Goal: Transaction & Acquisition: Book appointment/travel/reservation

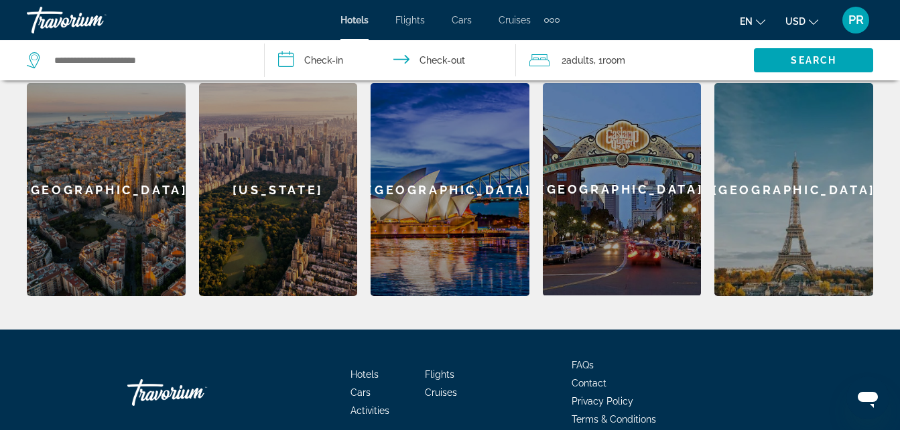
scroll to position [624, 0]
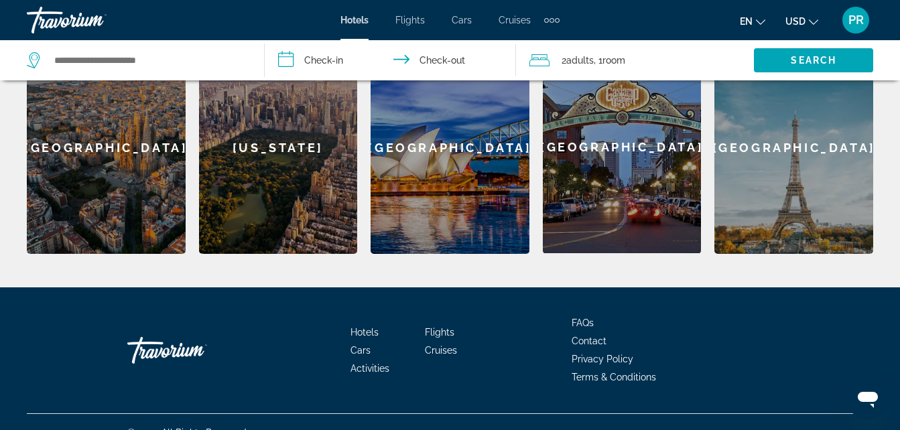
click at [365, 363] on span "Activities" at bounding box center [370, 368] width 39 height 11
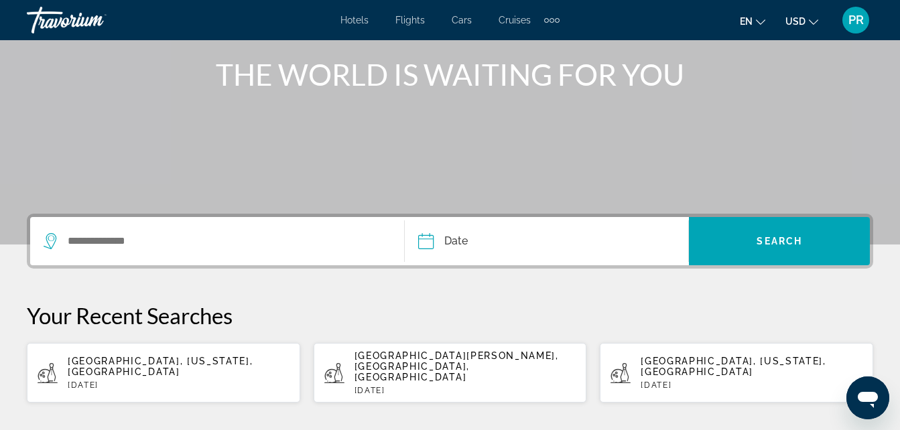
scroll to position [201, 0]
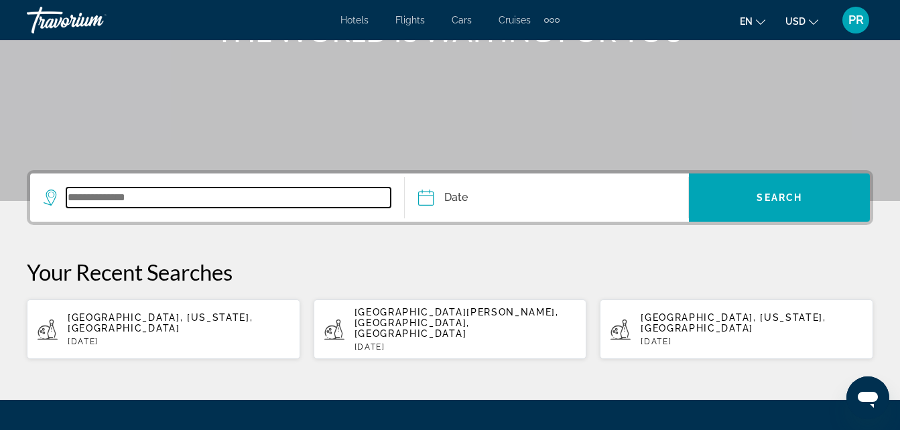
click at [68, 190] on input "Search widget" at bounding box center [228, 198] width 324 height 20
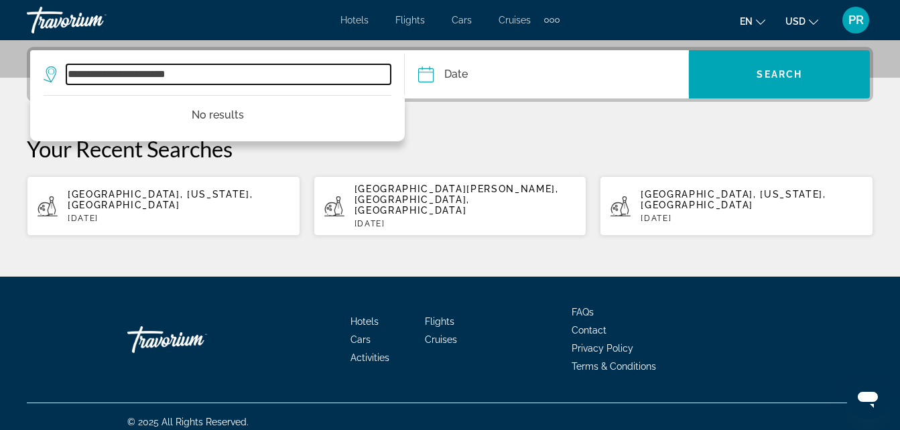
type input "**********"
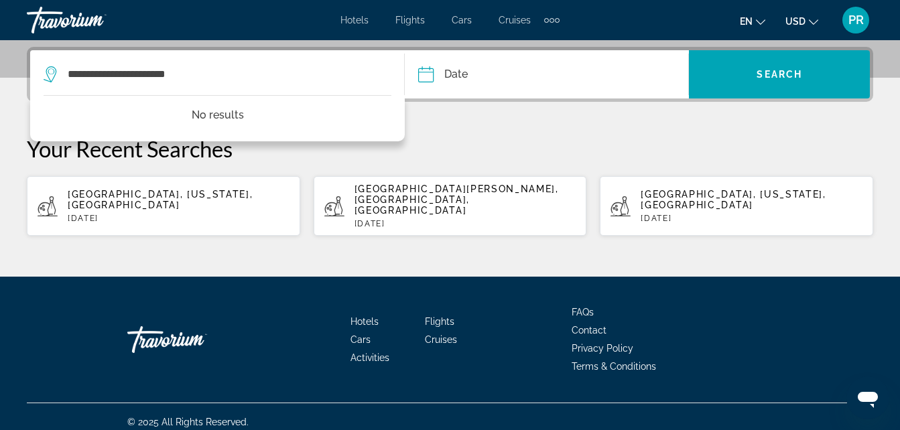
click at [428, 79] on input "Date" at bounding box center [485, 76] width 141 height 52
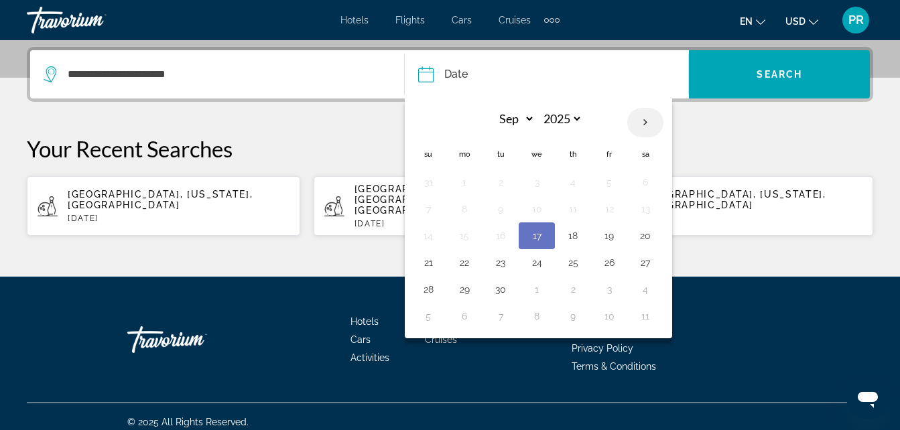
click at [648, 123] on th "Next month" at bounding box center [646, 122] width 36 height 29
select select "*"
click at [612, 207] on button "10" at bounding box center [609, 209] width 21 height 19
type input "**********"
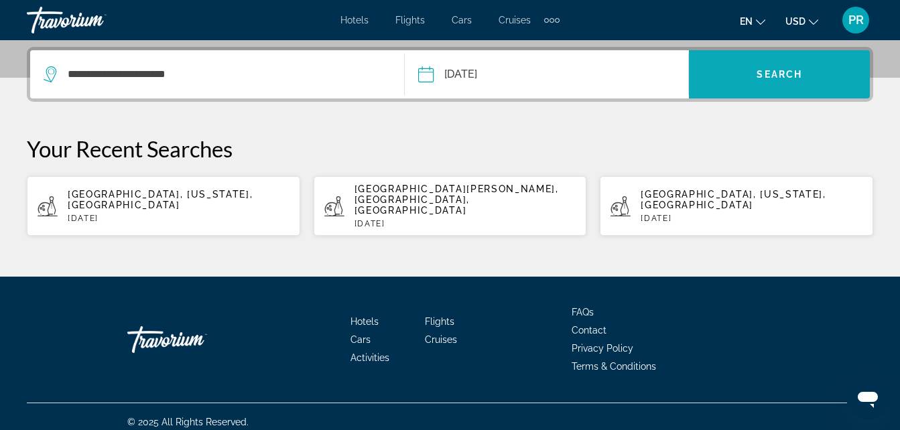
click at [794, 71] on span "Search" at bounding box center [780, 74] width 46 height 11
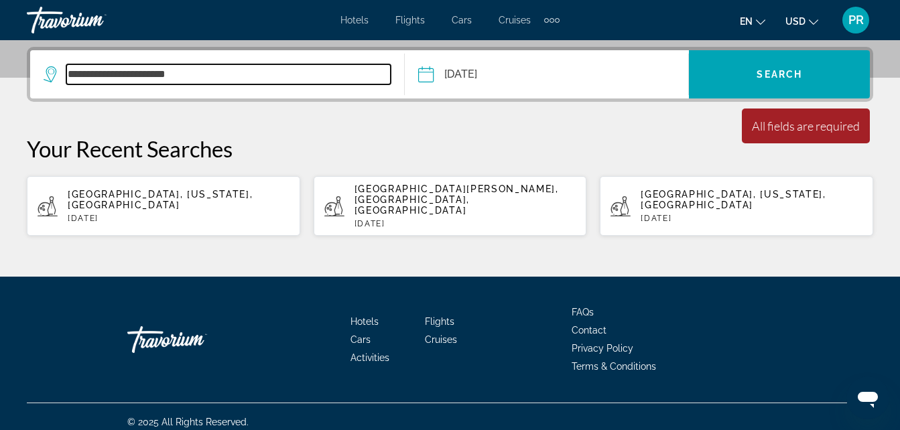
click at [84, 81] on input "**********" at bounding box center [228, 74] width 324 height 20
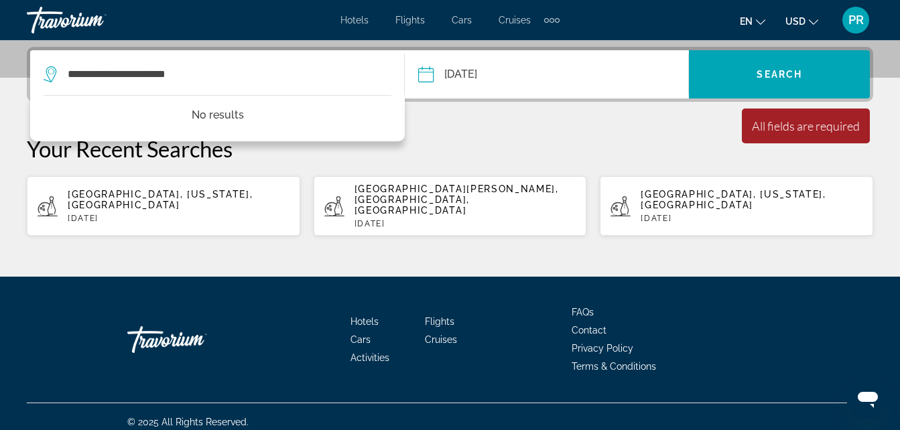
click at [190, 195] on span "[GEOGRAPHIC_DATA], [US_STATE], [GEOGRAPHIC_DATA]" at bounding box center [160, 199] width 185 height 21
type input "**********"
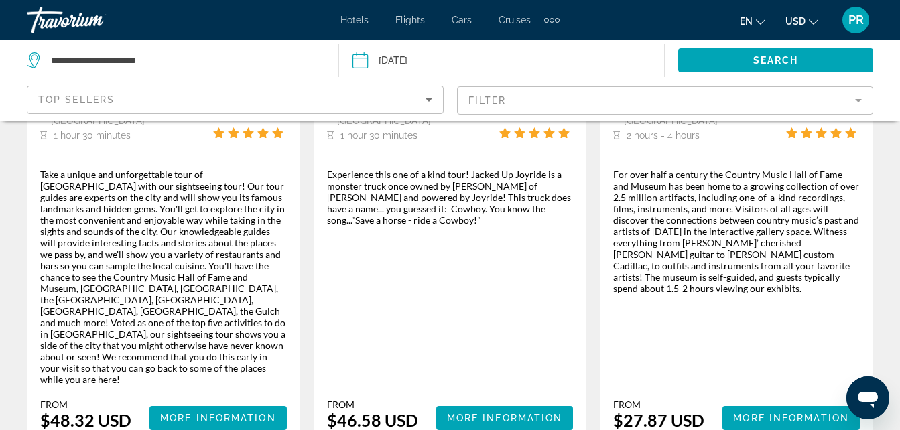
scroll to position [2414, 0]
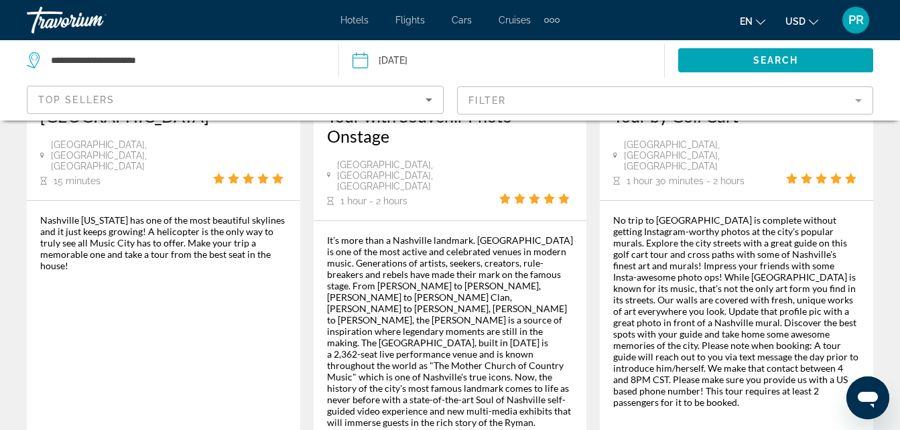
scroll to position [2279, 0]
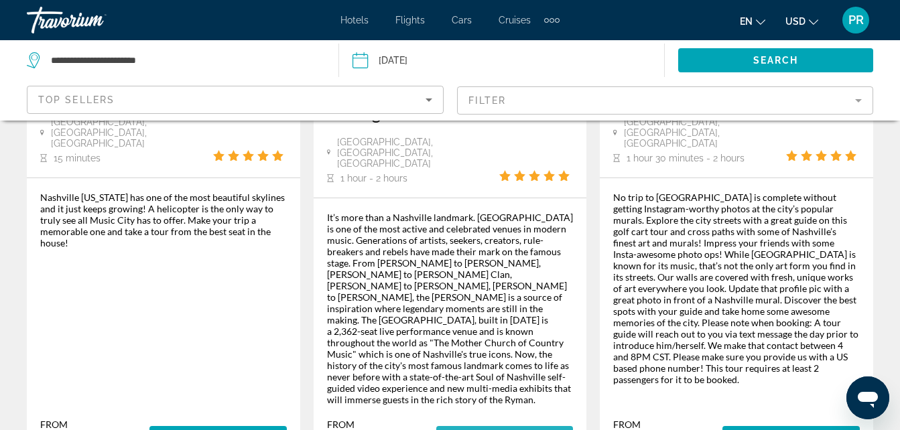
click at [496, 430] on span "More Information" at bounding box center [505, 438] width 116 height 11
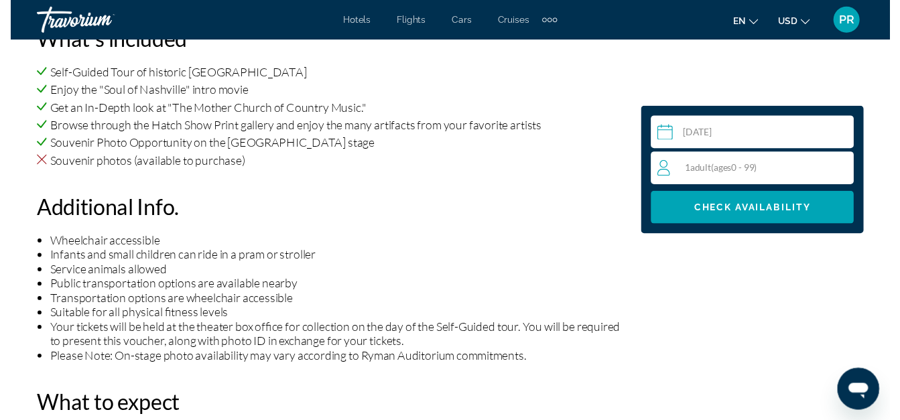
scroll to position [1274, 0]
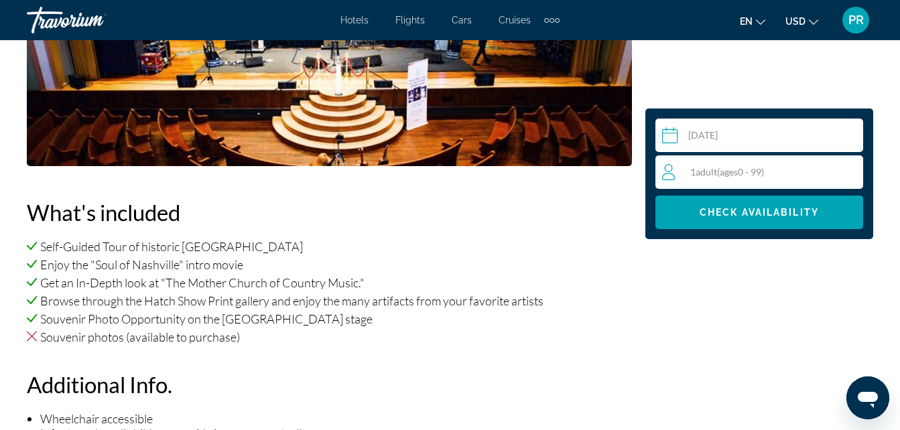
click at [668, 137] on input "Main content" at bounding box center [762, 138] width 213 height 38
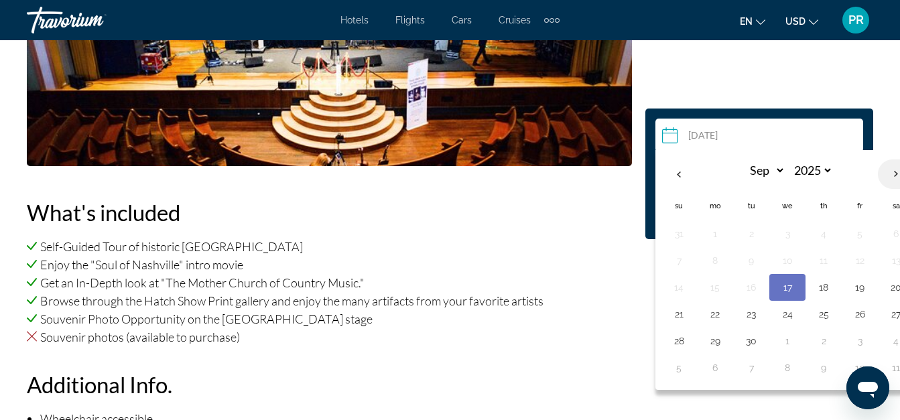
click at [898, 173] on th "Next month" at bounding box center [896, 174] width 36 height 29
select select "*"
click at [861, 258] on button "10" at bounding box center [859, 260] width 21 height 19
type input "**********"
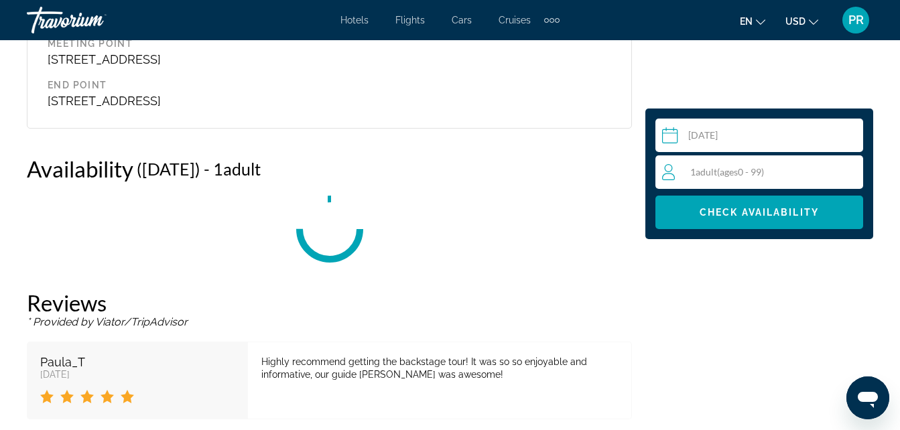
scroll to position [2330, 0]
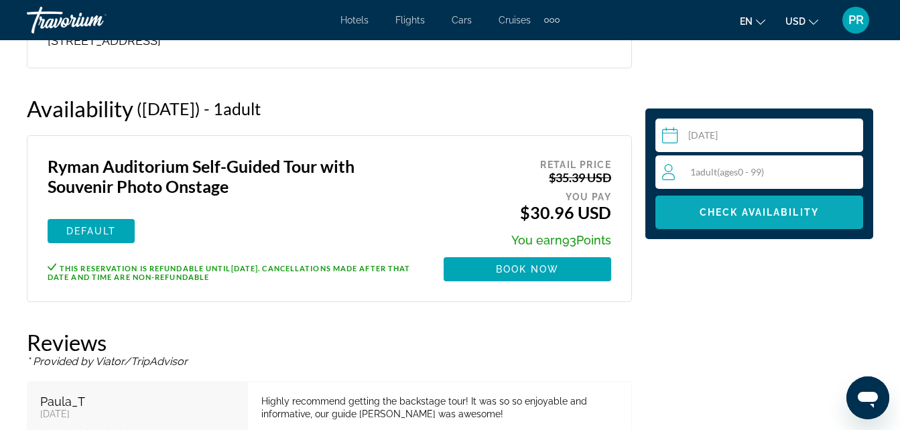
click at [785, 213] on span "Check Availability" at bounding box center [759, 212] width 119 height 11
click at [552, 264] on span "Book now" at bounding box center [528, 269] width 64 height 11
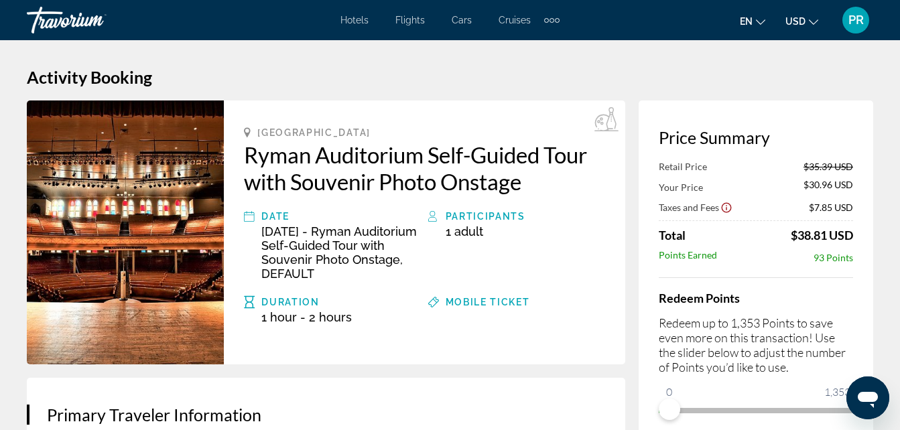
click at [485, 220] on div "Participants" at bounding box center [526, 217] width 160 height 16
click at [432, 221] on icon "Main content" at bounding box center [433, 217] width 11 height 16
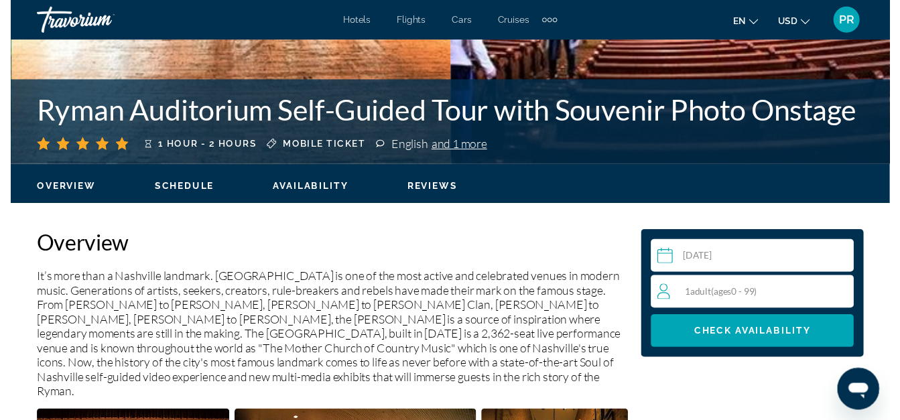
scroll to position [670, 0]
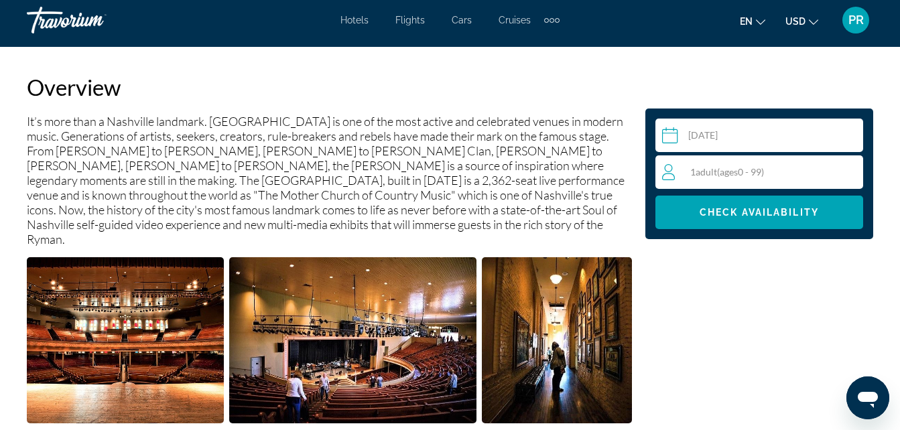
click at [667, 134] on input "Main content" at bounding box center [762, 138] width 213 height 38
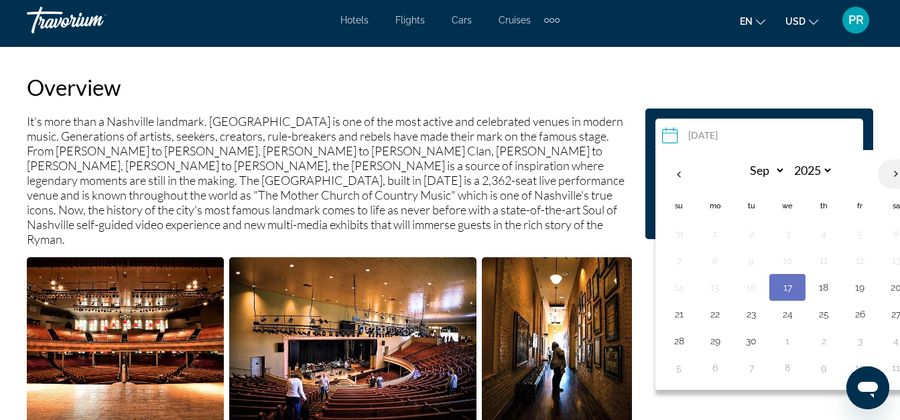
click at [894, 172] on th "Next month" at bounding box center [896, 174] width 36 height 29
select select "*"
click at [863, 261] on button "10" at bounding box center [859, 260] width 21 height 19
type input "**********"
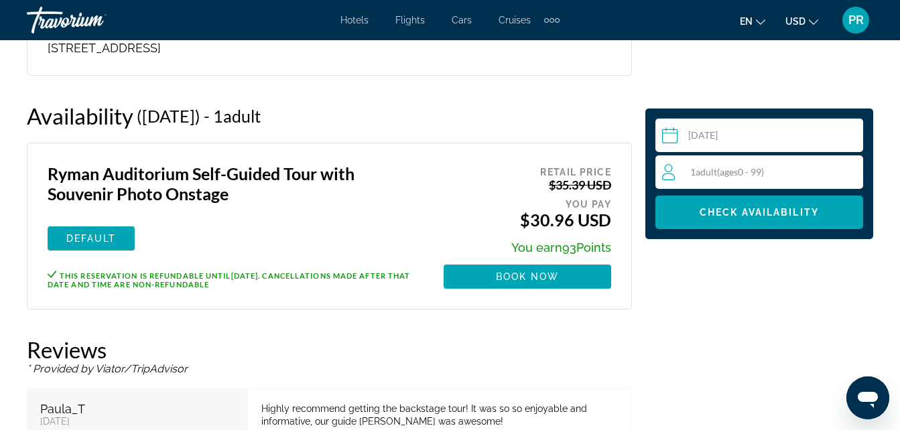
scroll to position [2330, 0]
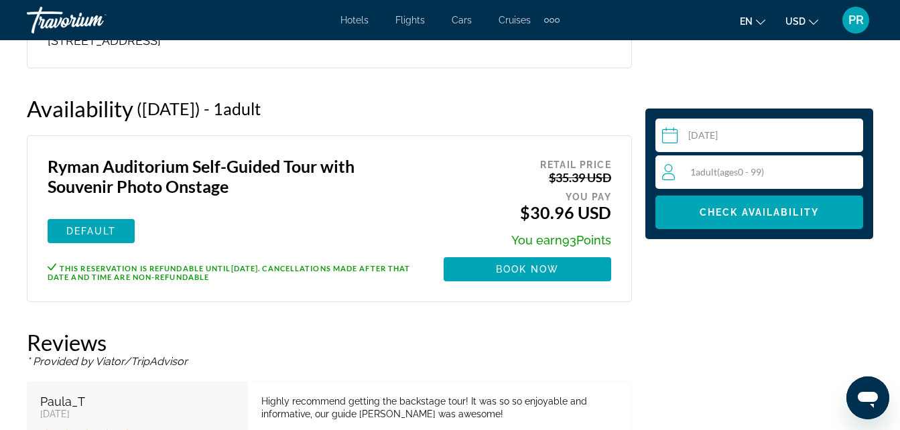
click at [667, 173] on icon "Travelers: 1 adult, 0 children" at bounding box center [670, 172] width 16 height 16
click at [668, 175] on icon "Travelers: 1 adult, 0 children" at bounding box center [670, 172] width 16 height 16
click at [691, 172] on div "1 Adult Adults ( ages [DEMOGRAPHIC_DATA])" at bounding box center [762, 172] width 200 height 16
click at [850, 169] on icon "Increment adults" at bounding box center [850, 172] width 12 height 12
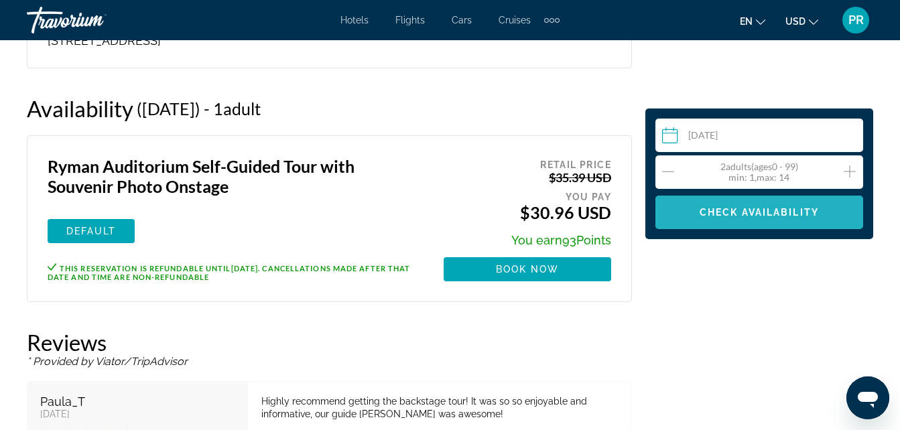
click at [780, 211] on span "Check Availability" at bounding box center [759, 212] width 119 height 11
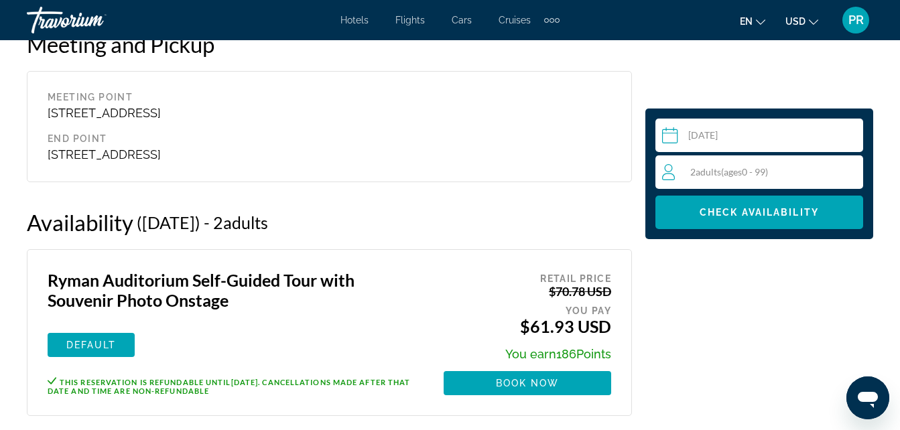
scroll to position [2196, 0]
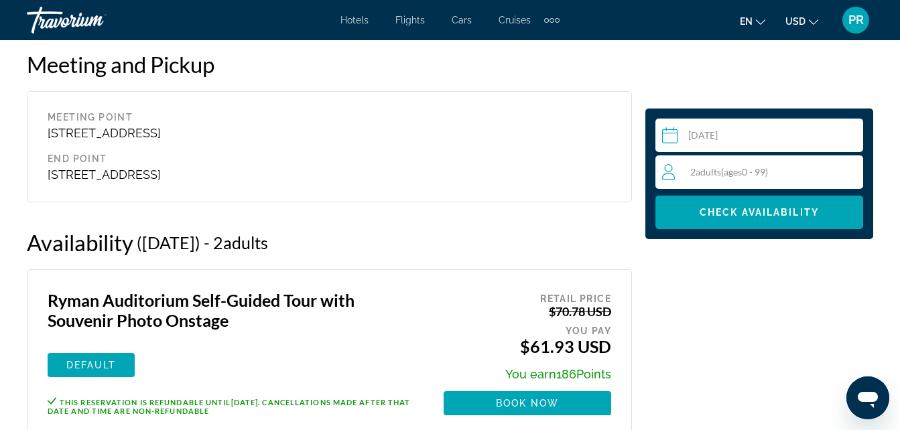
click at [521, 398] on span "Book now" at bounding box center [528, 403] width 64 height 11
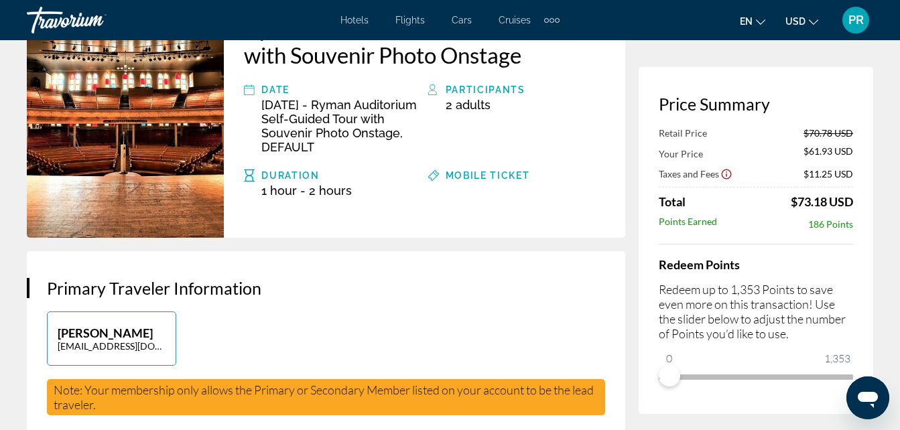
scroll to position [201, 0]
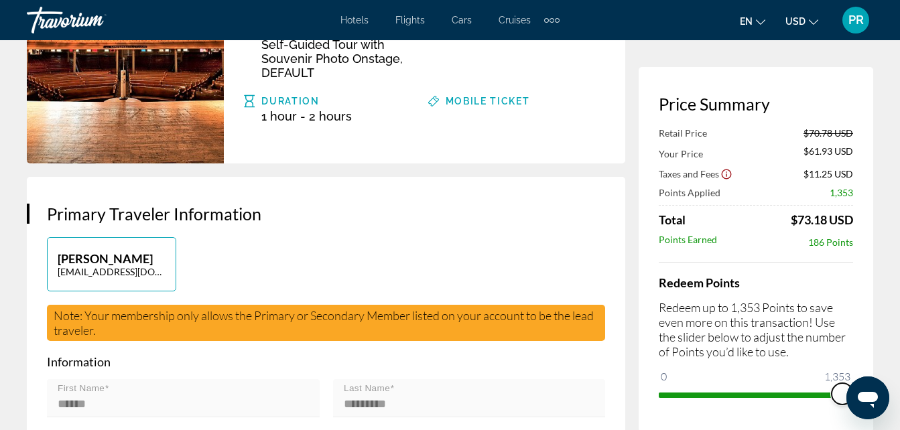
drag, startPoint x: 668, startPoint y: 378, endPoint x: 906, endPoint y: 322, distance: 245.2
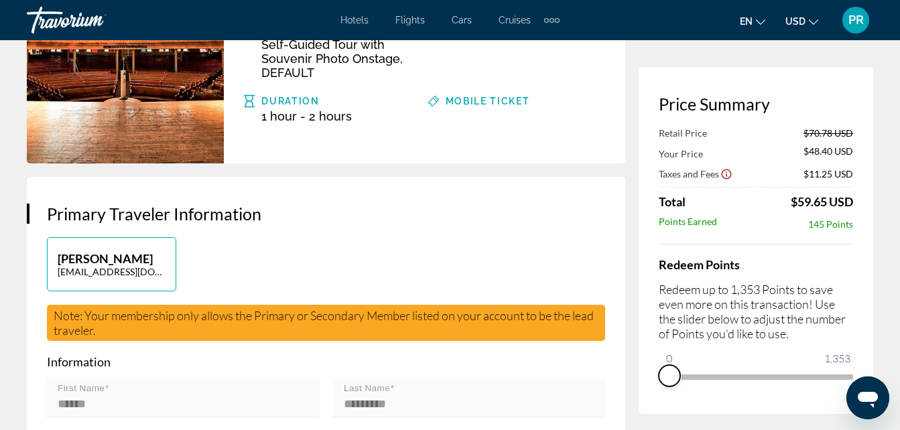
drag, startPoint x: 843, startPoint y: 390, endPoint x: 609, endPoint y: 388, distance: 234.7
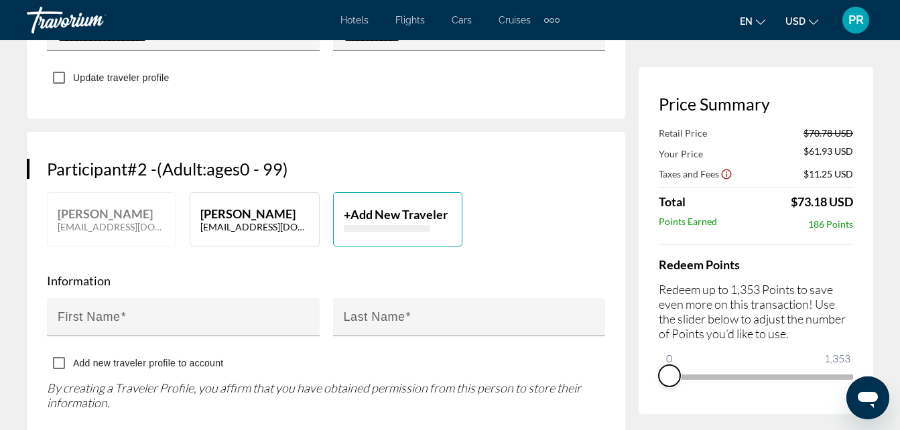
scroll to position [670, 0]
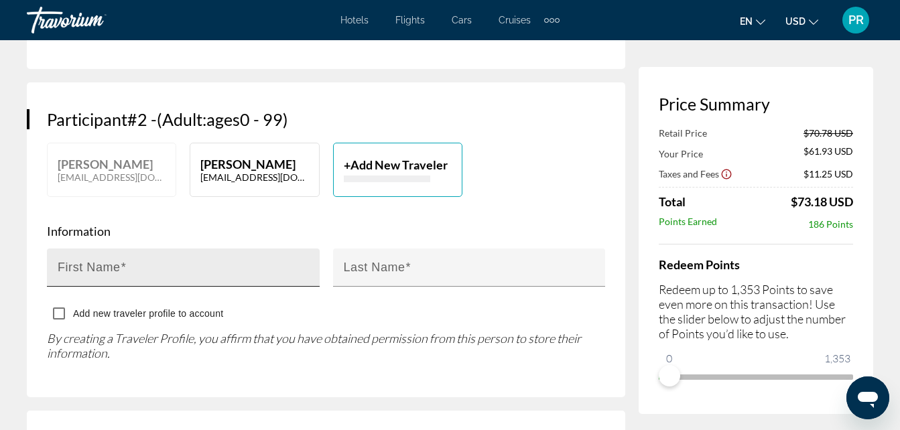
click at [56, 266] on div "First Name" at bounding box center [183, 268] width 273 height 38
type input "*"
click at [241, 166] on p "[PERSON_NAME]" at bounding box center [254, 164] width 108 height 15
type input "******"
type input "********"
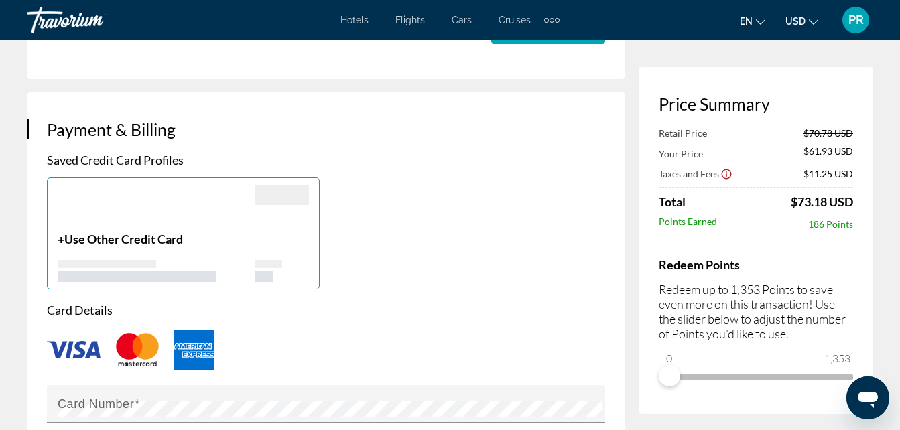
scroll to position [1408, 0]
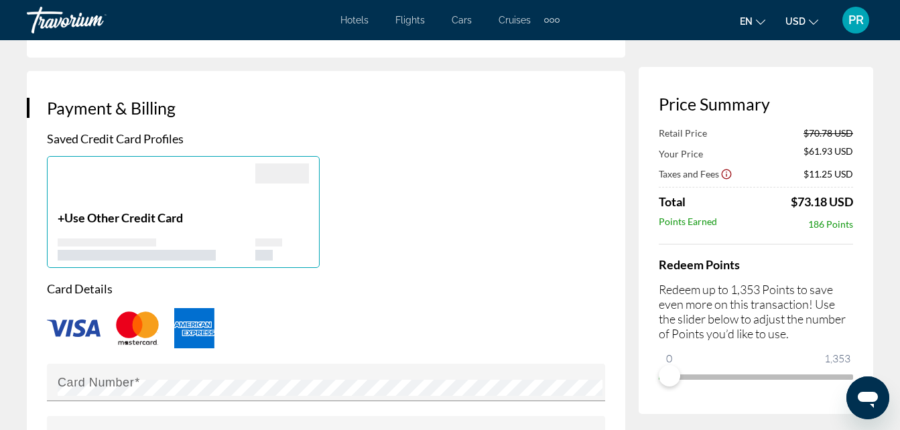
click at [126, 217] on span "Use Other Credit Card" at bounding box center [123, 218] width 119 height 15
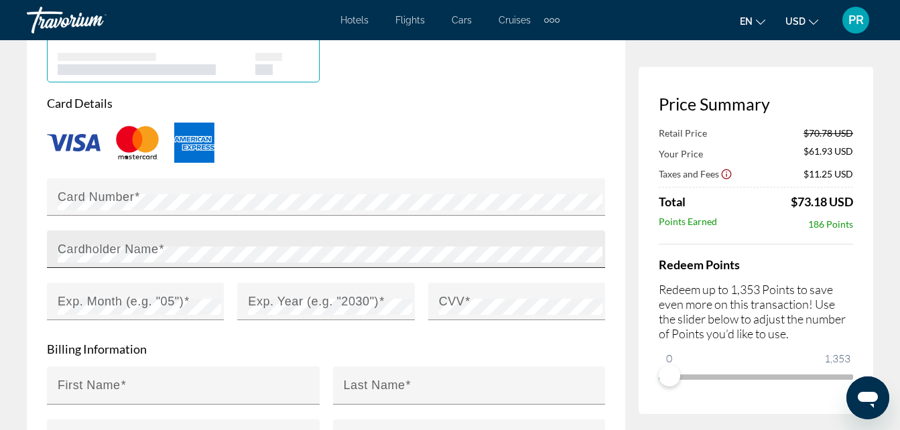
scroll to position [1609, 0]
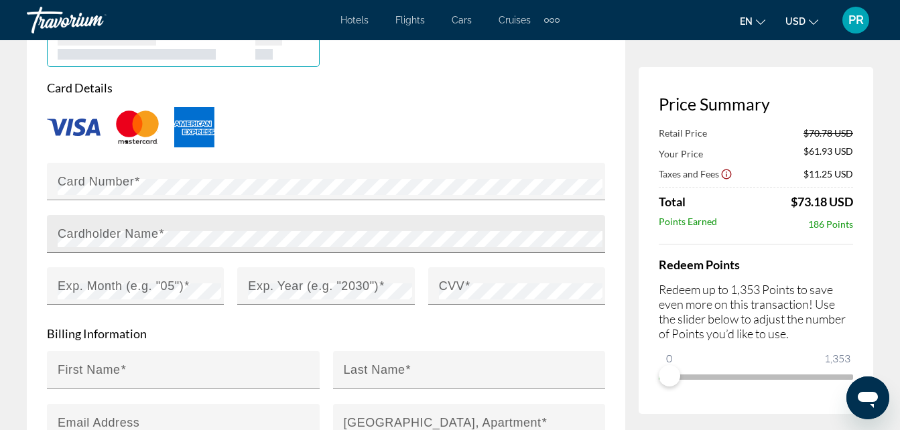
click at [60, 237] on mat-label "Cardholder Name" at bounding box center [108, 233] width 101 height 13
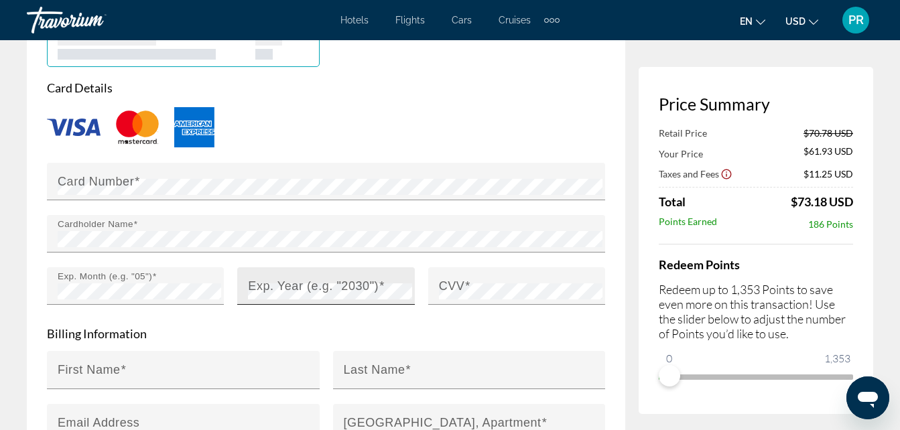
click at [341, 288] on mat-label "Exp. Year (e.g. "2030")" at bounding box center [313, 285] width 131 height 13
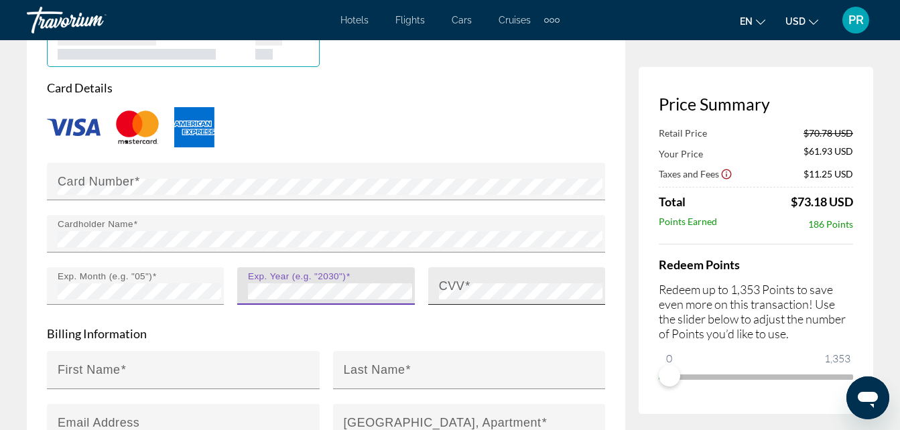
click at [442, 287] on mat-label "CVV" at bounding box center [452, 285] width 26 height 13
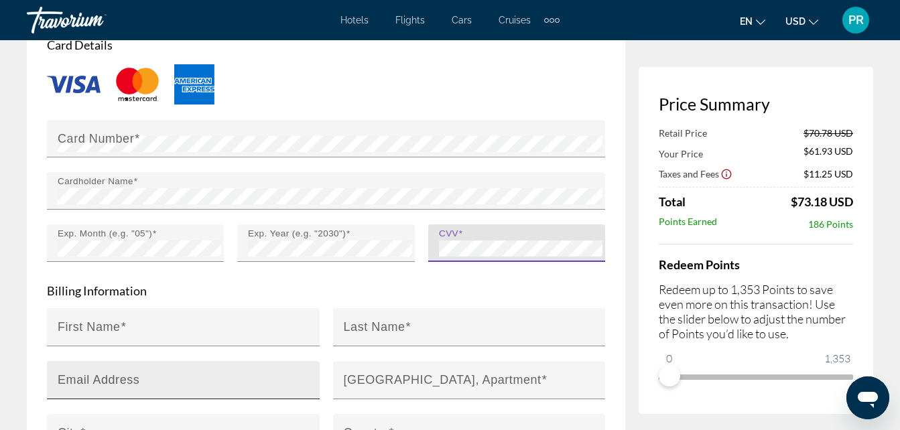
scroll to position [1676, 0]
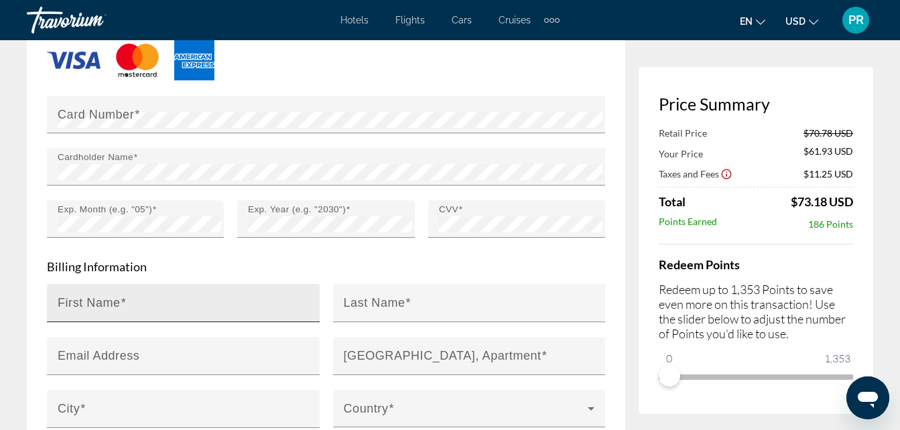
click at [60, 300] on mat-label "First Name" at bounding box center [89, 302] width 63 height 13
click at [60, 301] on input "First Name" at bounding box center [187, 309] width 259 height 16
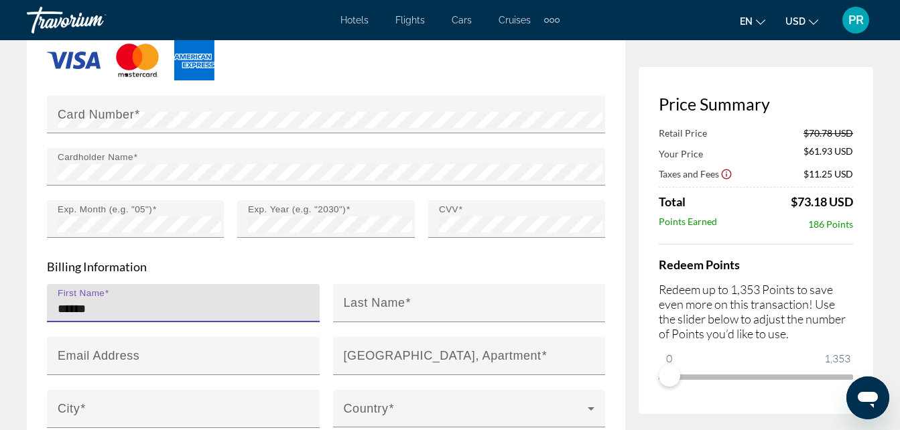
type input "******"
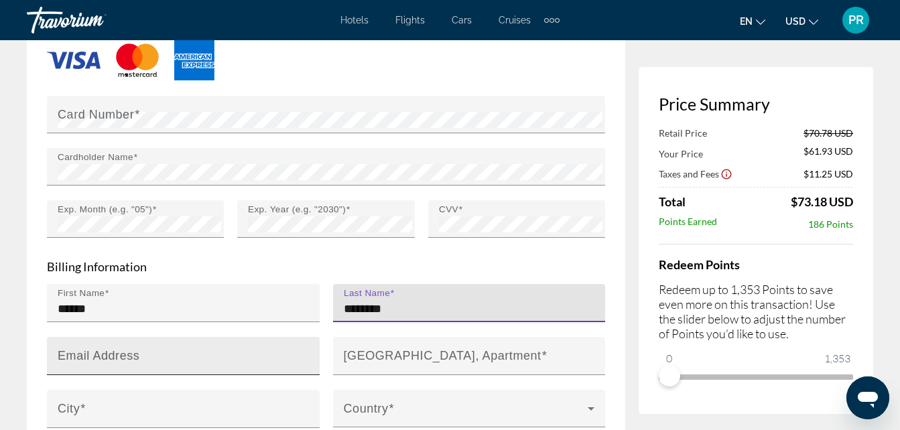
type input "********"
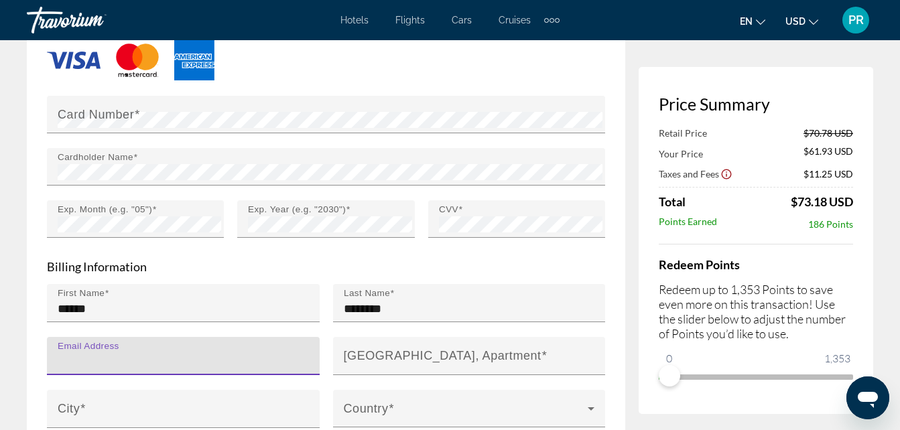
click at [78, 364] on input "Email Address" at bounding box center [187, 362] width 259 height 16
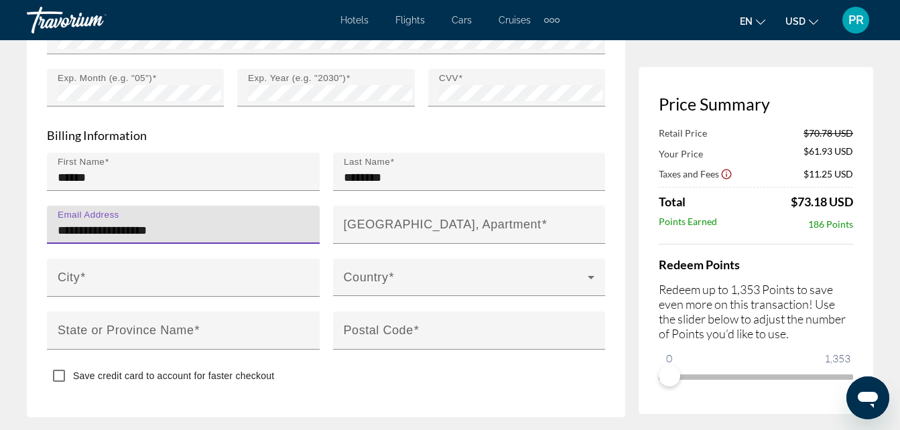
scroll to position [1810, 0]
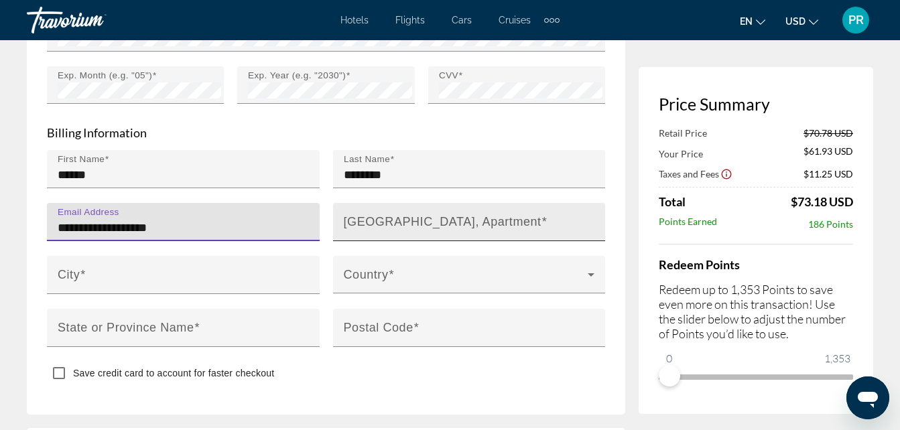
type input "**********"
click at [353, 219] on mat-label "[GEOGRAPHIC_DATA], Apartment" at bounding box center [443, 221] width 198 height 13
click at [353, 220] on input "[GEOGRAPHIC_DATA], Apartment" at bounding box center [473, 228] width 259 height 16
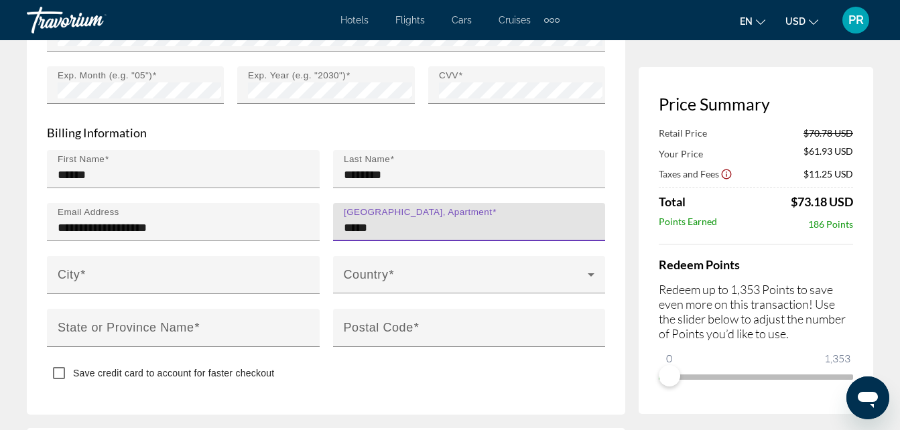
click at [347, 221] on input "*****" at bounding box center [473, 228] width 259 height 16
click at [370, 226] on input "****" at bounding box center [473, 228] width 259 height 16
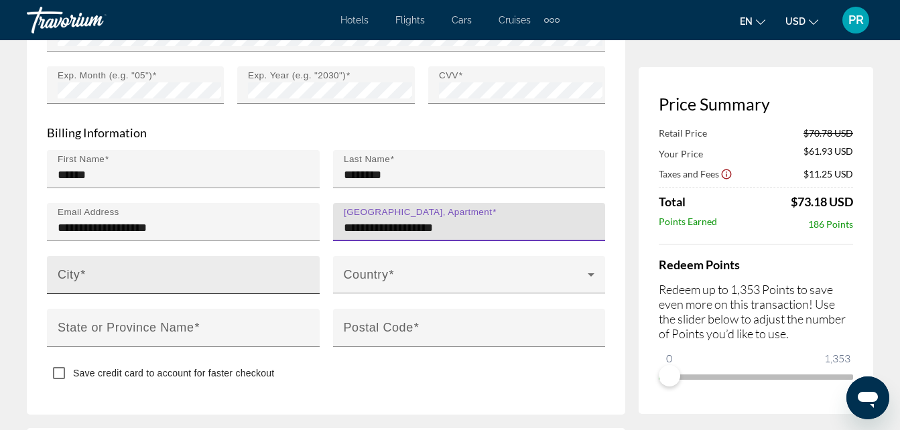
type input "**********"
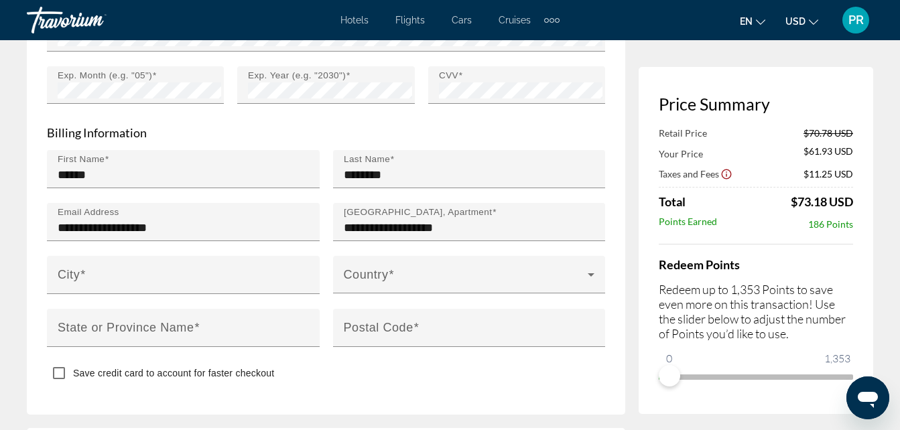
drag, startPoint x: 60, startPoint y: 276, endPoint x: 41, endPoint y: 282, distance: 20.2
click at [60, 276] on mat-label "City" at bounding box center [69, 274] width 22 height 13
click at [60, 276] on input "City" at bounding box center [187, 281] width 259 height 16
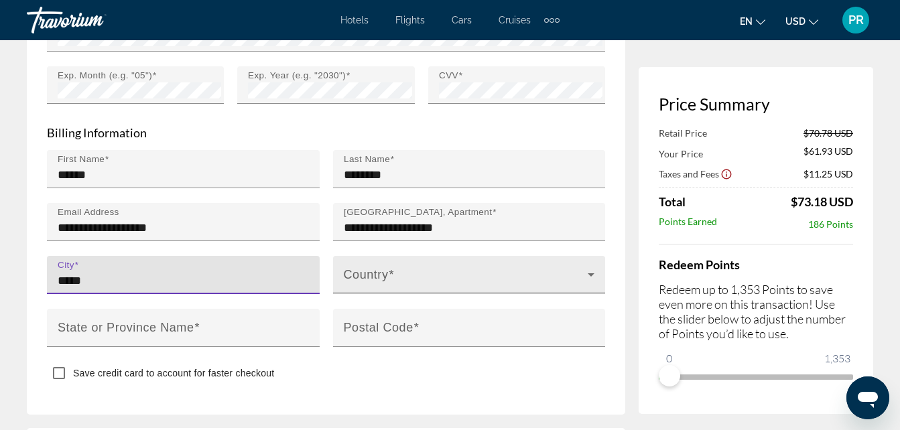
type input "*****"
click at [593, 272] on icon "Main content" at bounding box center [591, 275] width 16 height 16
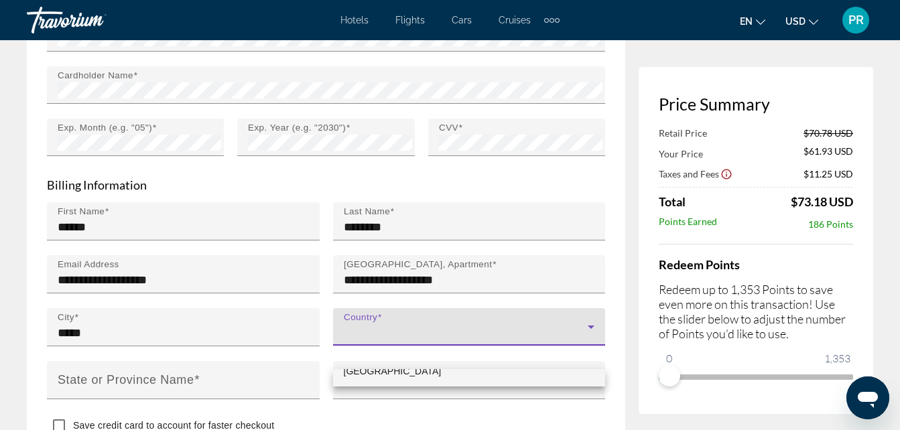
scroll to position [1877, 0]
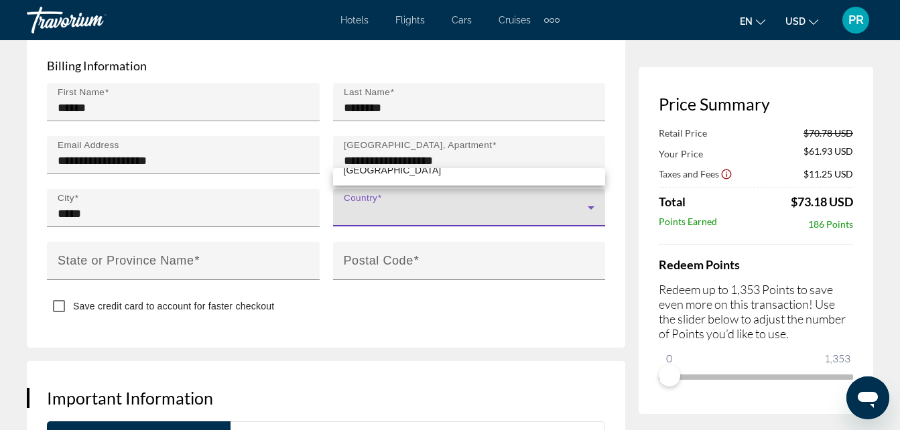
click at [589, 205] on div at bounding box center [450, 215] width 900 height 430
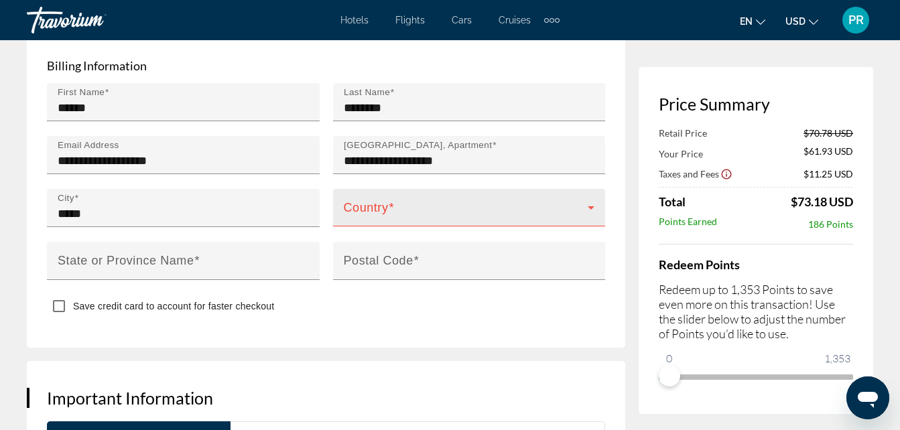
click at [589, 206] on icon "Main content" at bounding box center [591, 207] width 7 height 3
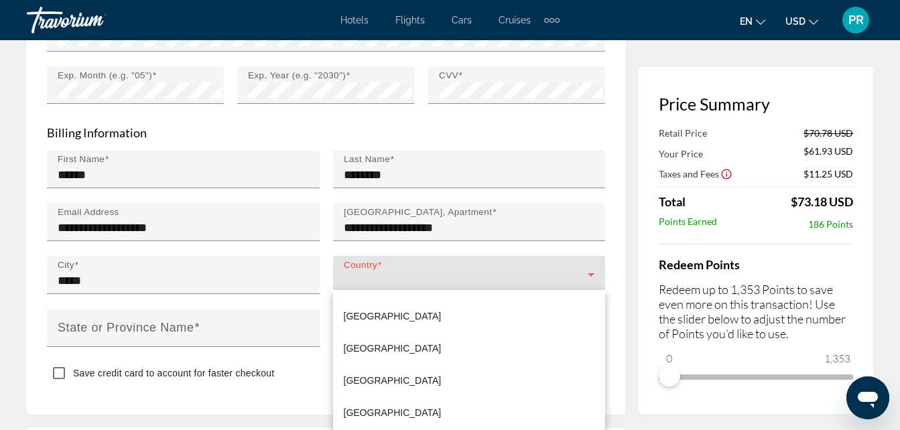
scroll to position [7710, 0]
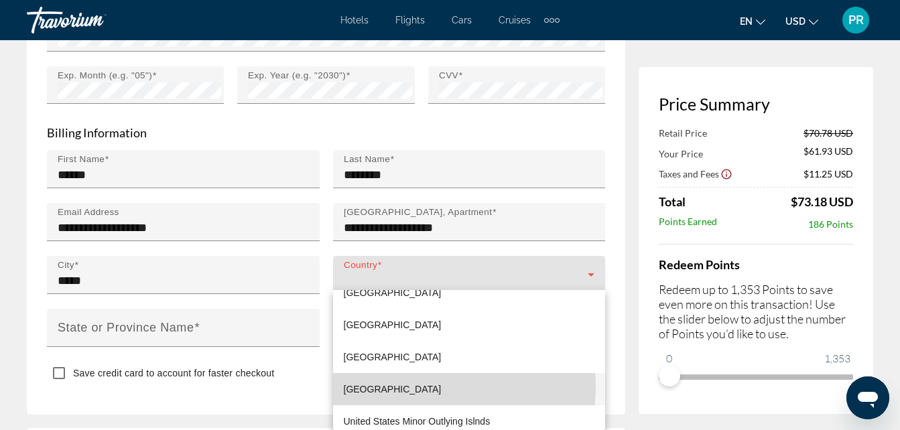
click at [419, 387] on span "[GEOGRAPHIC_DATA]" at bounding box center [393, 389] width 98 height 16
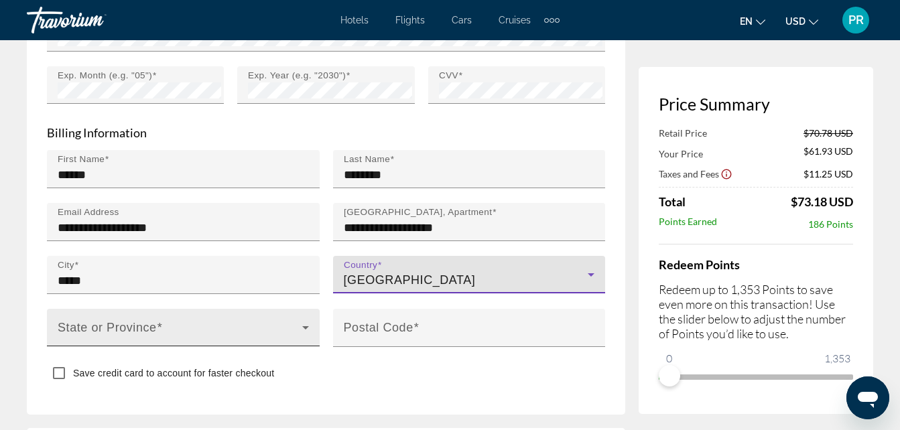
click at [303, 324] on icon "Main content" at bounding box center [306, 328] width 16 height 16
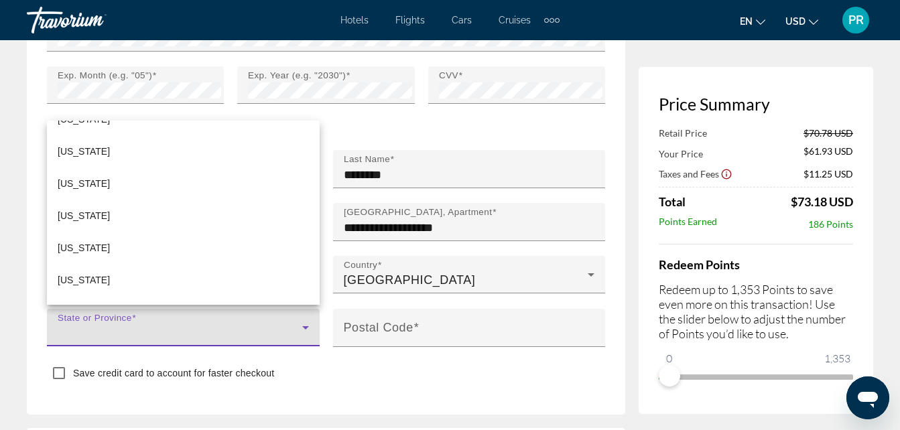
scroll to position [335, 0]
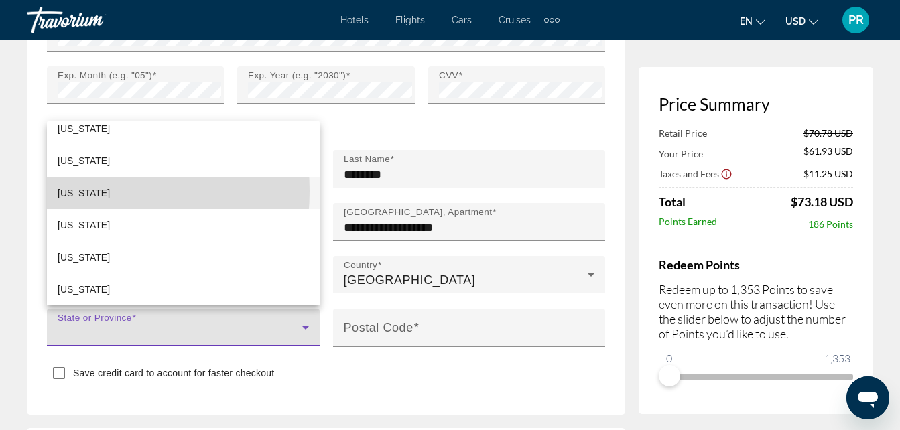
click at [64, 191] on span "[US_STATE]" at bounding box center [84, 193] width 52 height 16
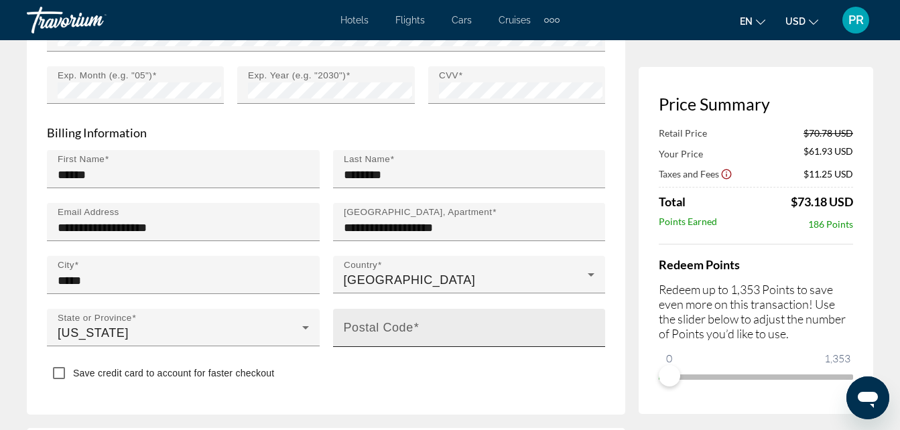
click at [349, 328] on mat-label "Postal Code" at bounding box center [379, 326] width 70 height 13
click at [349, 328] on input "Postal Code" at bounding box center [473, 334] width 259 height 16
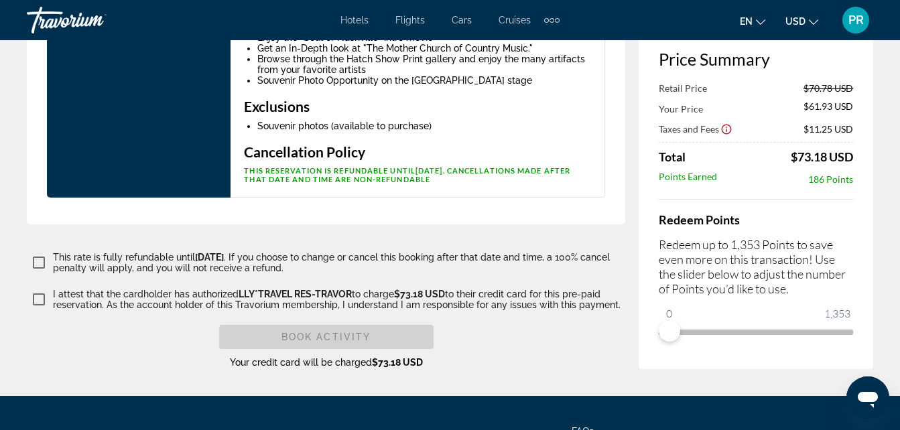
scroll to position [2548, 0]
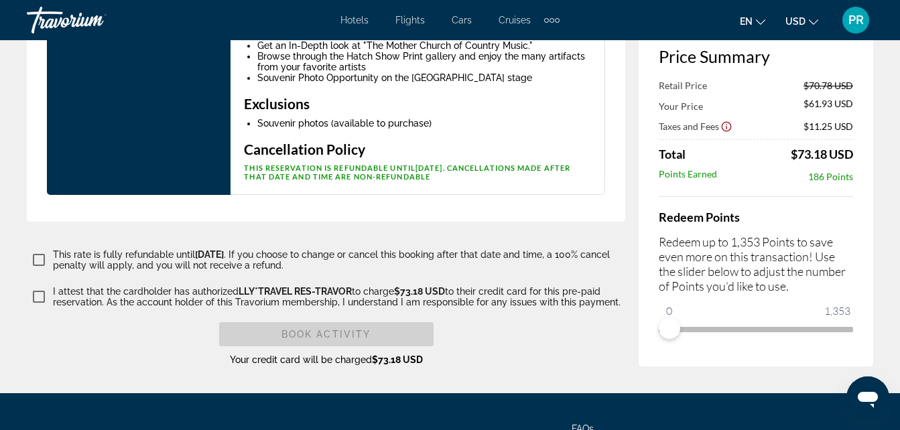
type input "*****"
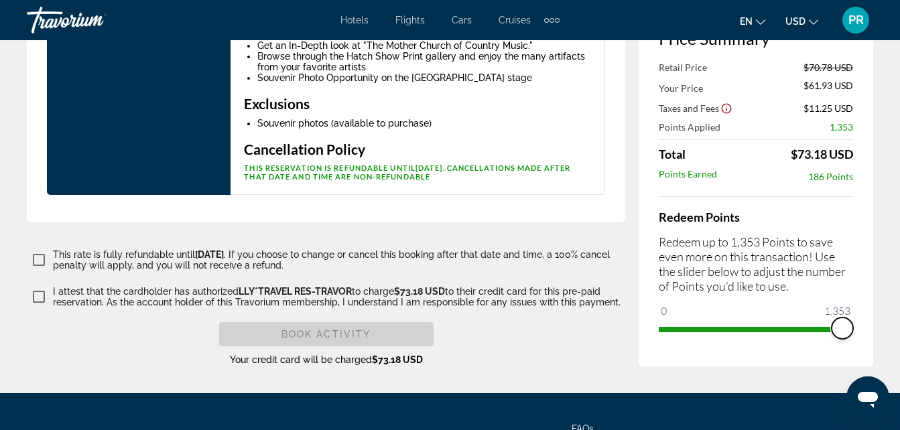
drag, startPoint x: 677, startPoint y: 322, endPoint x: 881, endPoint y: 310, distance: 204.2
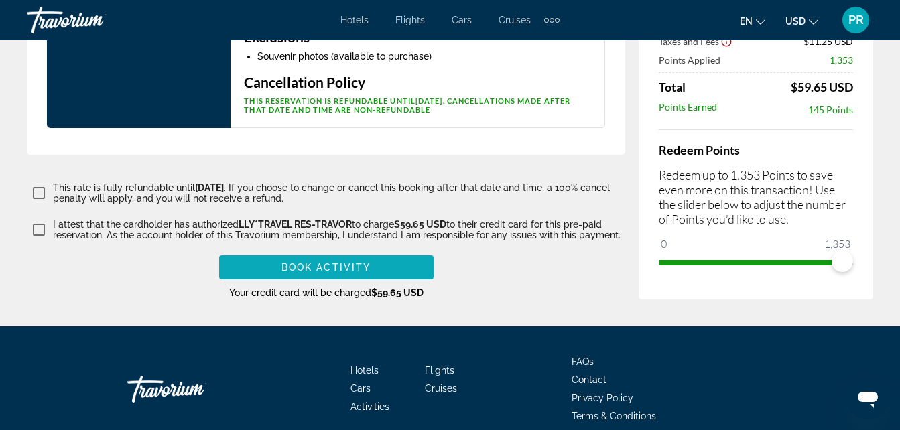
click at [306, 262] on span "Book Activity" at bounding box center [326, 267] width 89 height 11
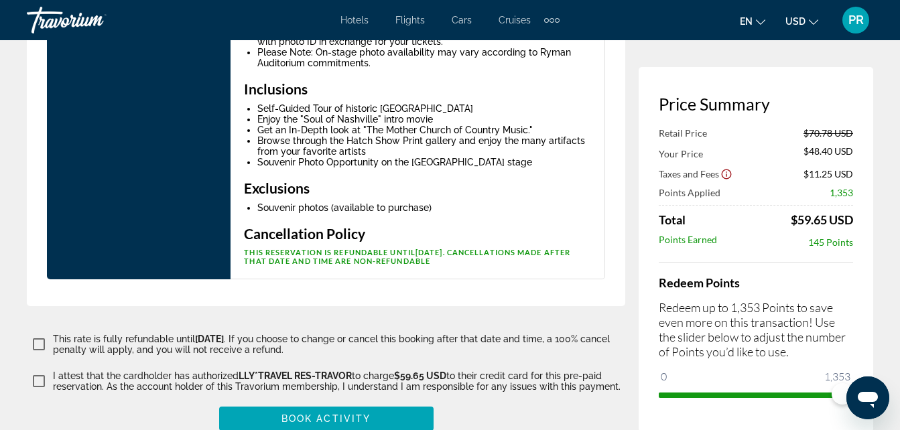
scroll to position [2670, 0]
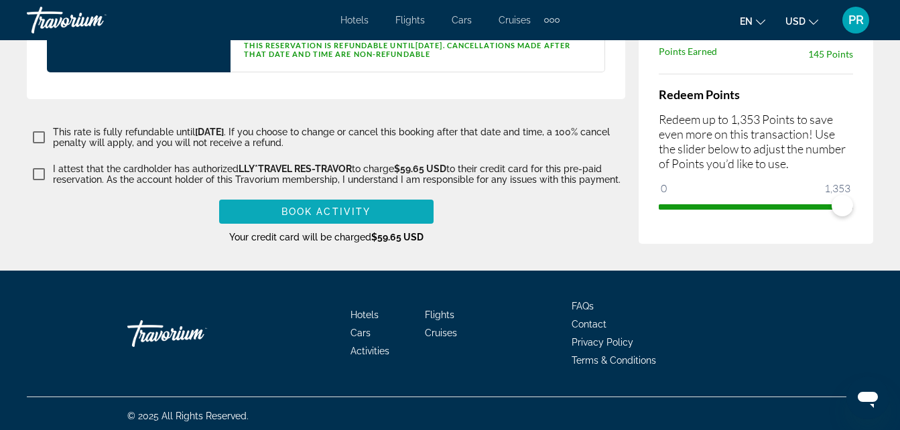
click at [331, 206] on span "Book Activity" at bounding box center [326, 211] width 89 height 11
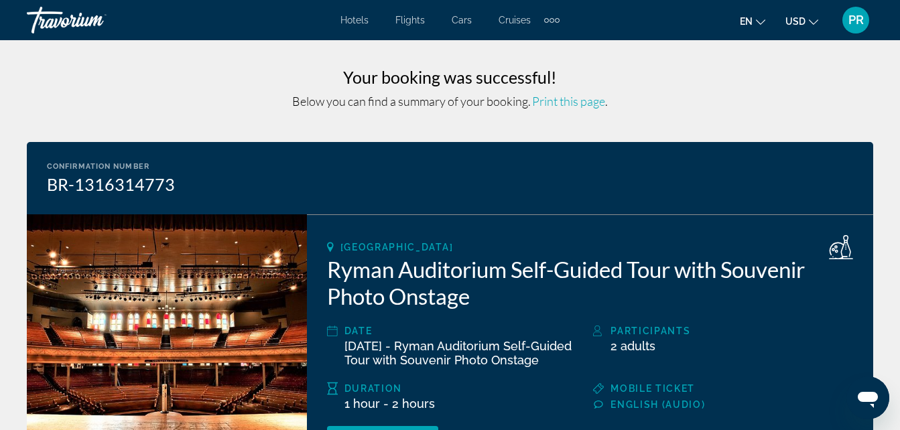
click at [570, 101] on span "Print this page" at bounding box center [568, 101] width 73 height 15
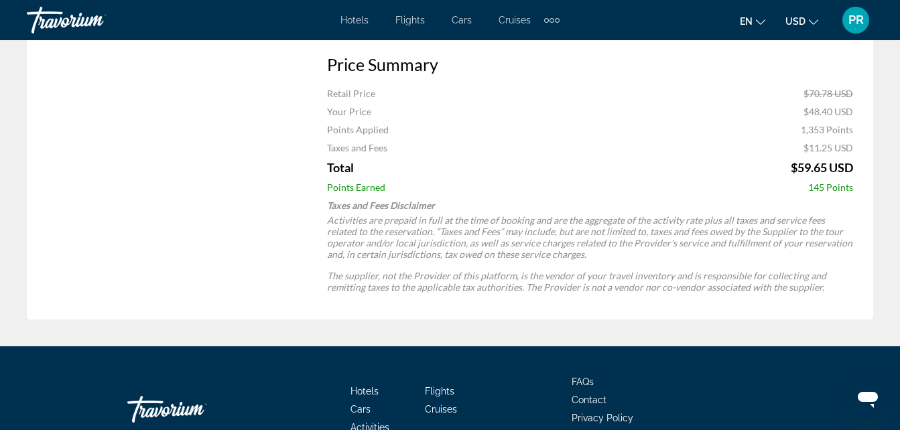
scroll to position [1118, 0]
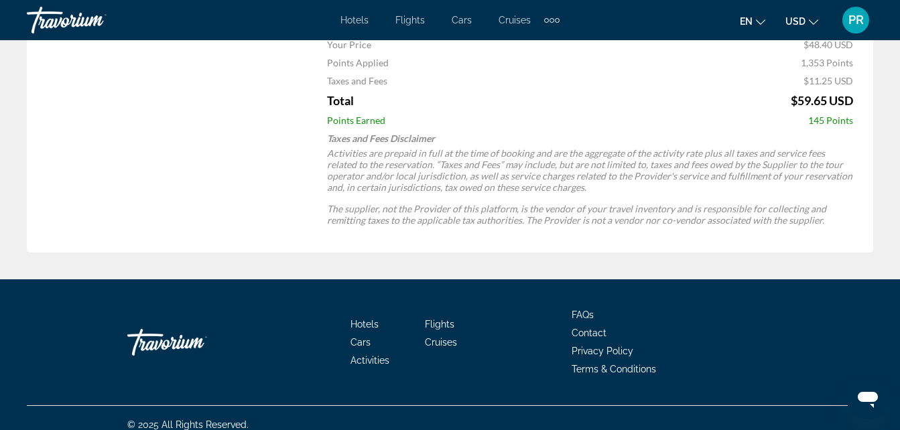
click at [362, 337] on span "Cars" at bounding box center [361, 342] width 20 height 11
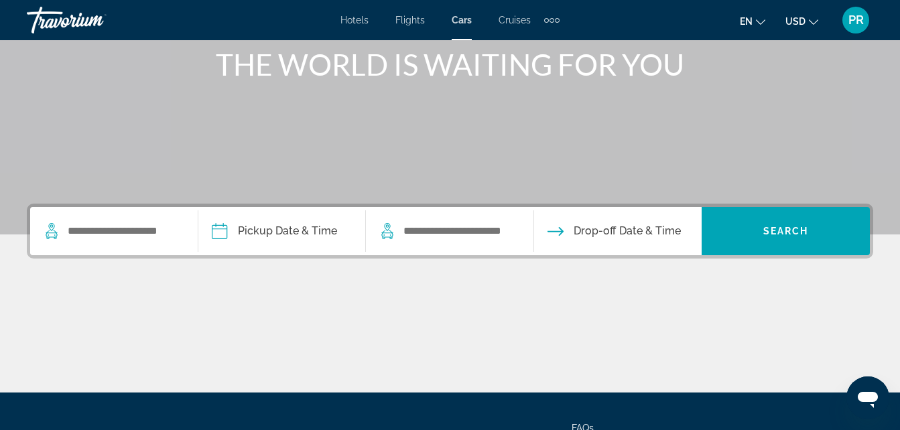
scroll to position [201, 0]
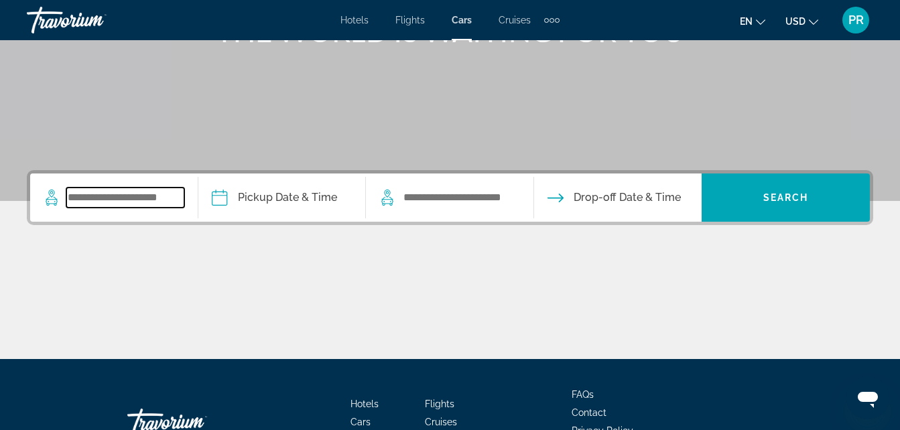
click at [69, 195] on input "Search widget" at bounding box center [125, 198] width 118 height 20
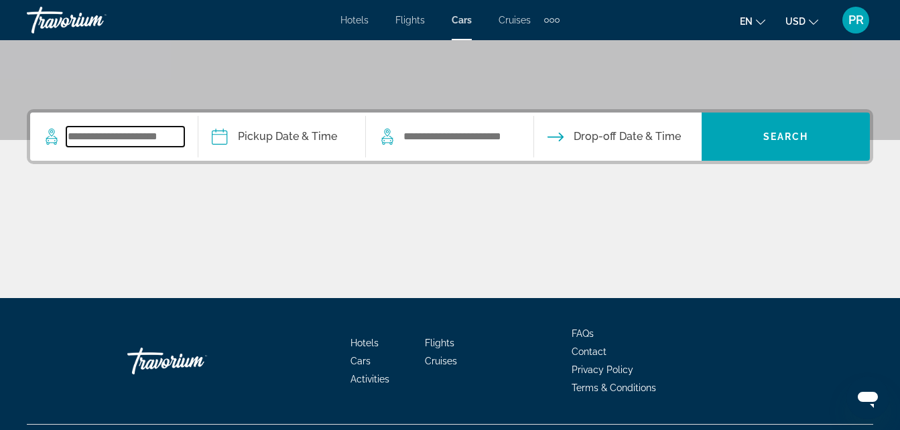
scroll to position [294, 0]
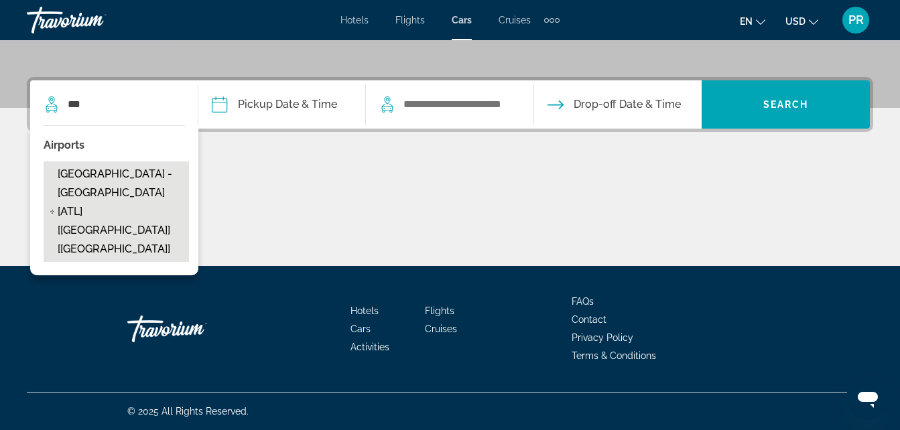
click at [84, 191] on span "[GEOGRAPHIC_DATA] - [GEOGRAPHIC_DATA] [ATL] [[GEOGRAPHIC_DATA]] [[GEOGRAPHIC_DA…" at bounding box center [120, 212] width 125 height 94
type input "**********"
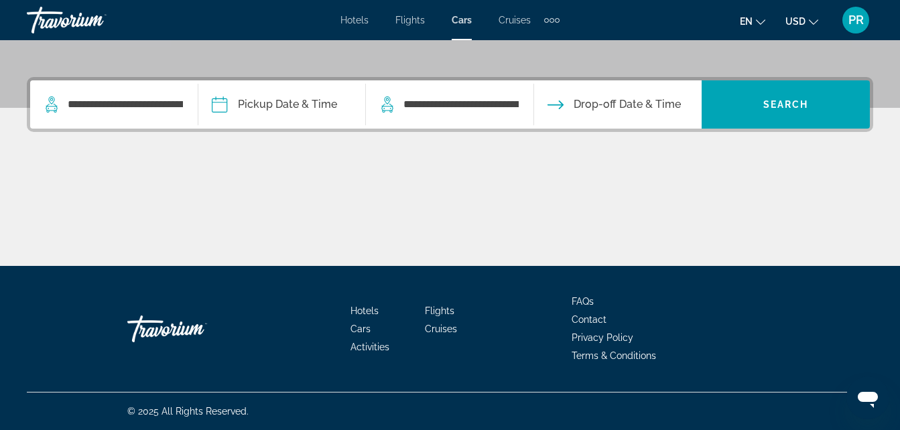
click at [222, 109] on input "Pickup date" at bounding box center [282, 106] width 174 height 52
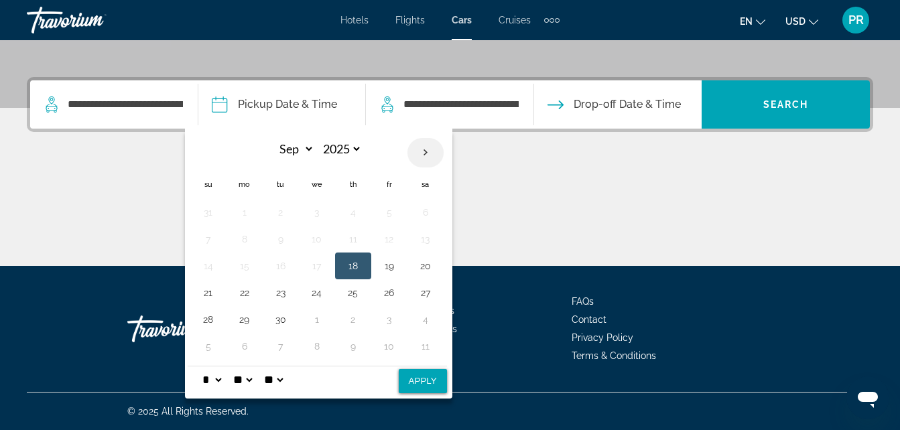
click at [432, 154] on th "Next month" at bounding box center [426, 152] width 36 height 29
select select "*"
click at [395, 210] on button "3" at bounding box center [389, 212] width 21 height 19
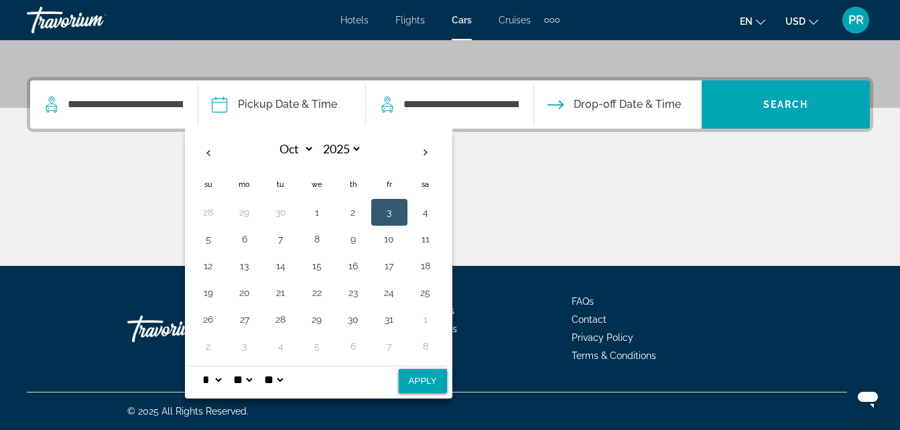
click at [612, 201] on div "Main content" at bounding box center [450, 216] width 847 height 101
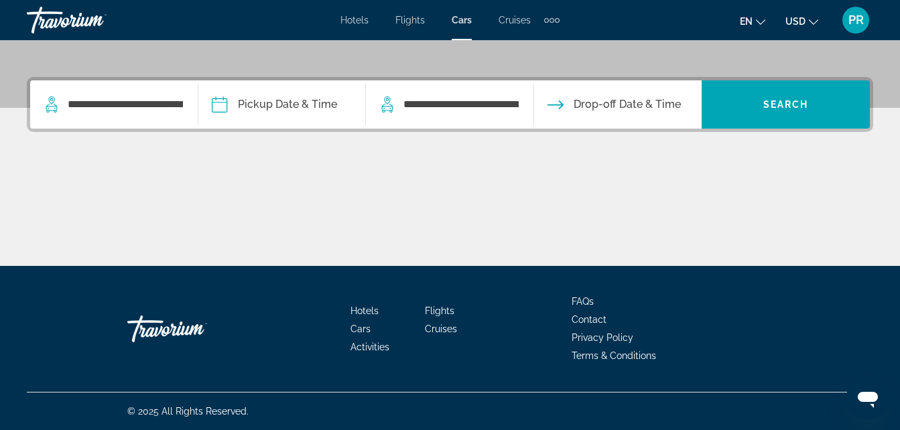
click at [223, 101] on input "Pickup date" at bounding box center [282, 106] width 174 height 52
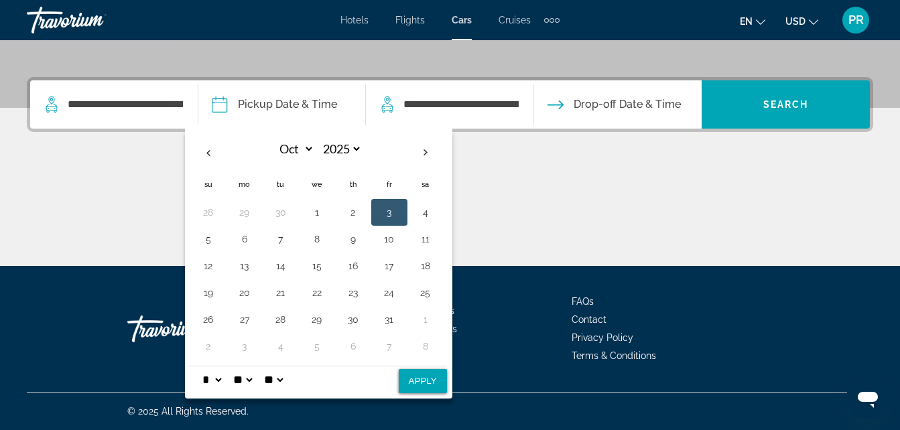
click at [286, 380] on select "** **" at bounding box center [273, 380] width 24 height 27
click at [286, 382] on select "** **" at bounding box center [273, 380] width 24 height 27
click at [222, 379] on select "* * * * * * * * * ** ** **" at bounding box center [212, 380] width 24 height 27
